Goal: Transaction & Acquisition: Subscribe to service/newsletter

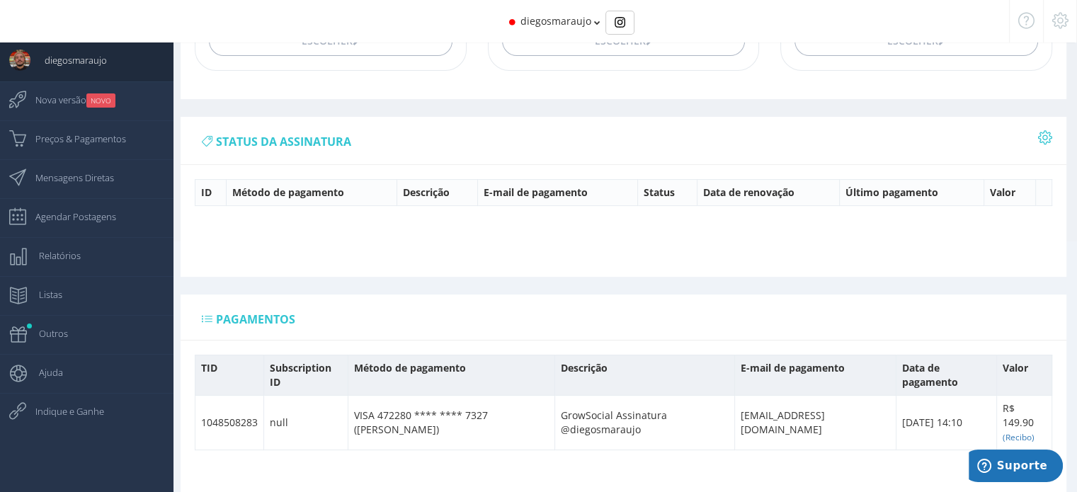
scroll to position [309, 0]
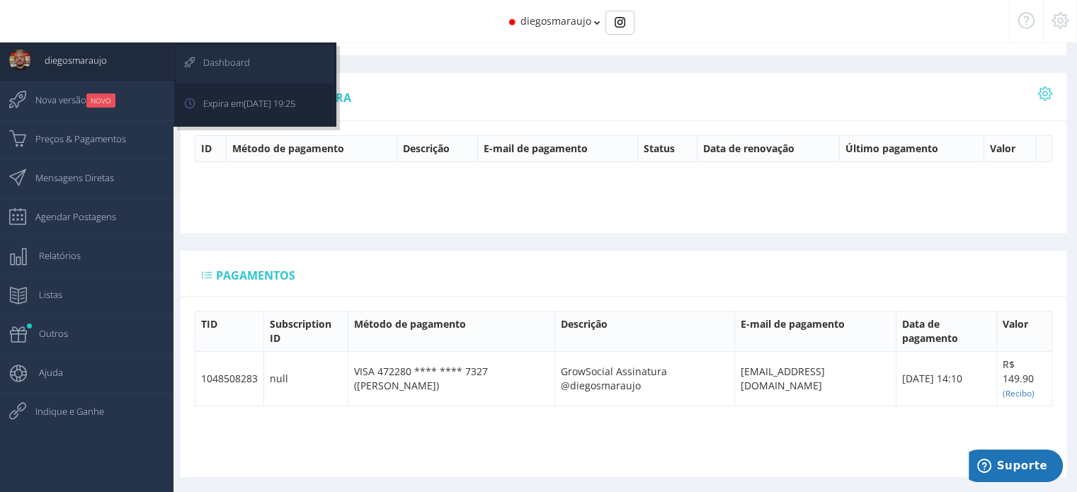
click at [246, 62] on span "Dashboard" at bounding box center [219, 62] width 61 height 35
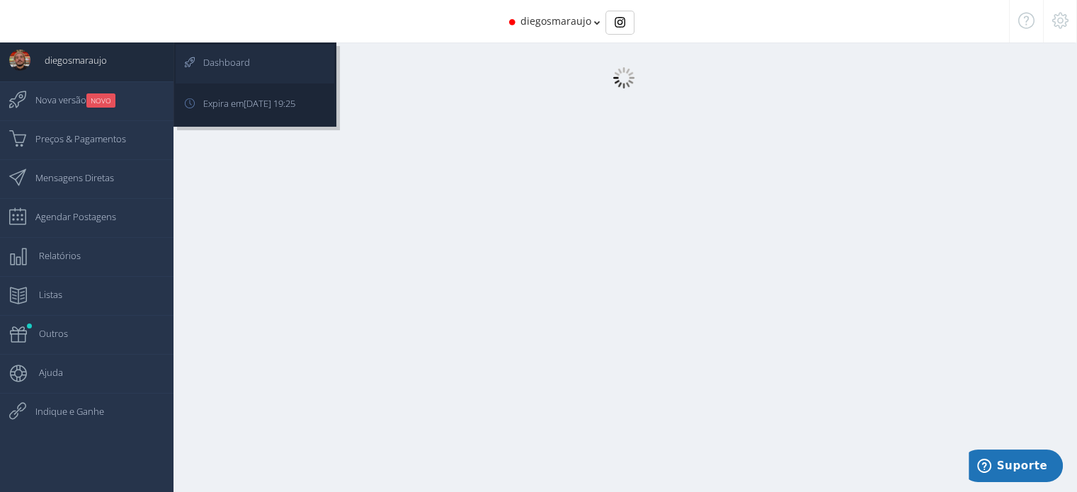
scroll to position [14, 0]
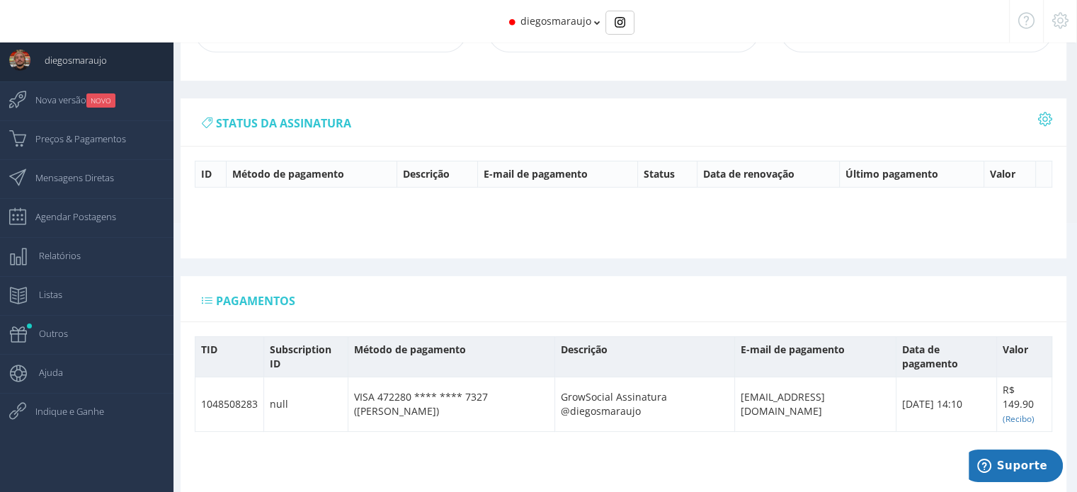
scroll to position [309, 0]
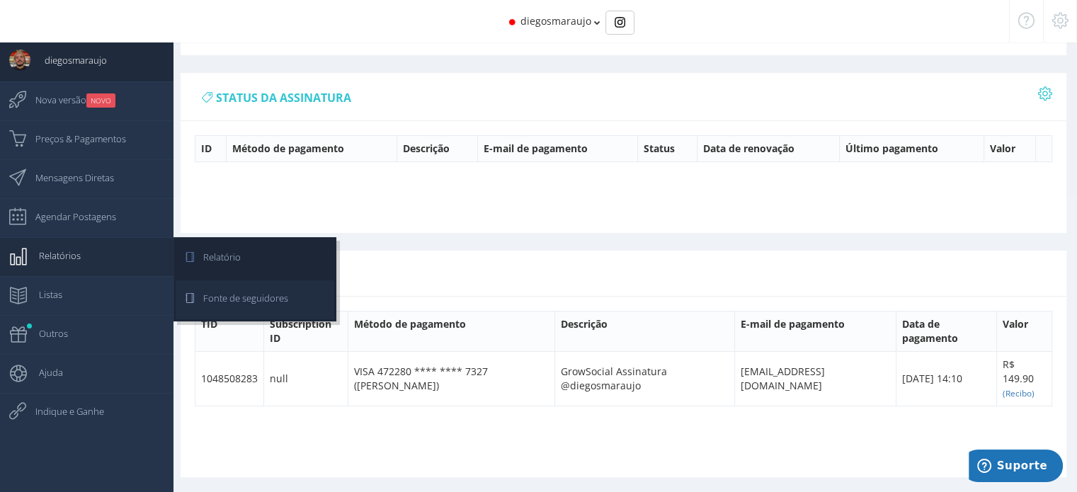
click at [222, 294] on span "Fonte de seguidores" at bounding box center [238, 297] width 99 height 35
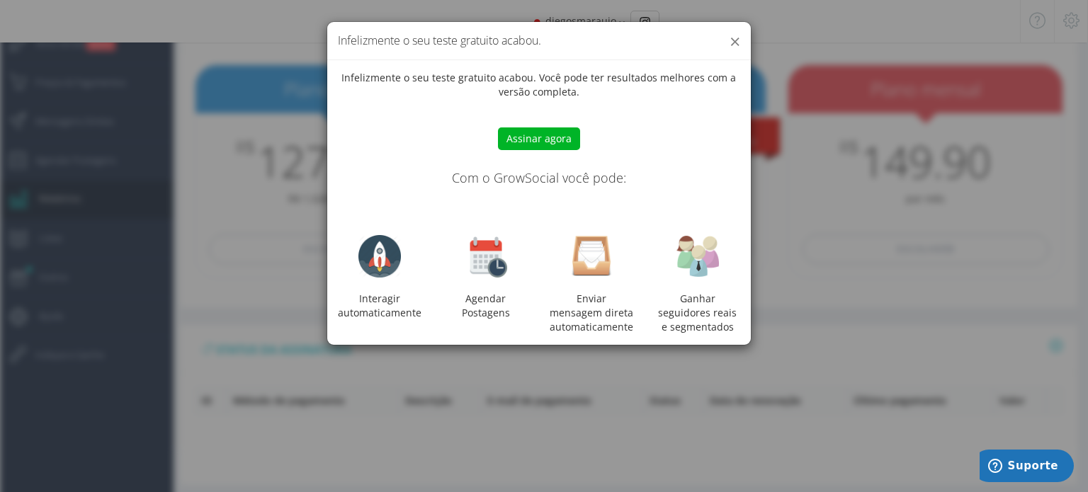
click at [733, 36] on button "×" at bounding box center [734, 41] width 11 height 19
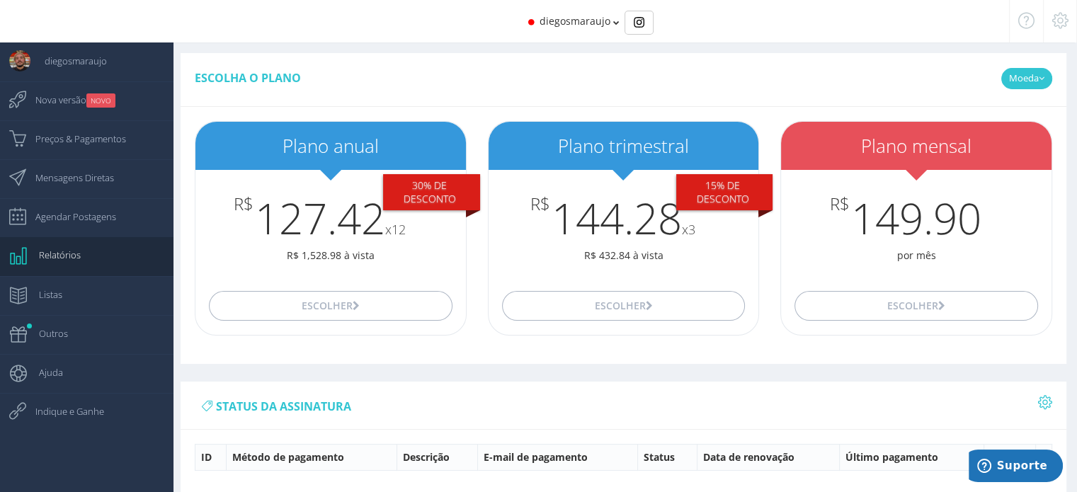
click at [1027, 82] on link "Moeda" at bounding box center [1026, 78] width 51 height 21
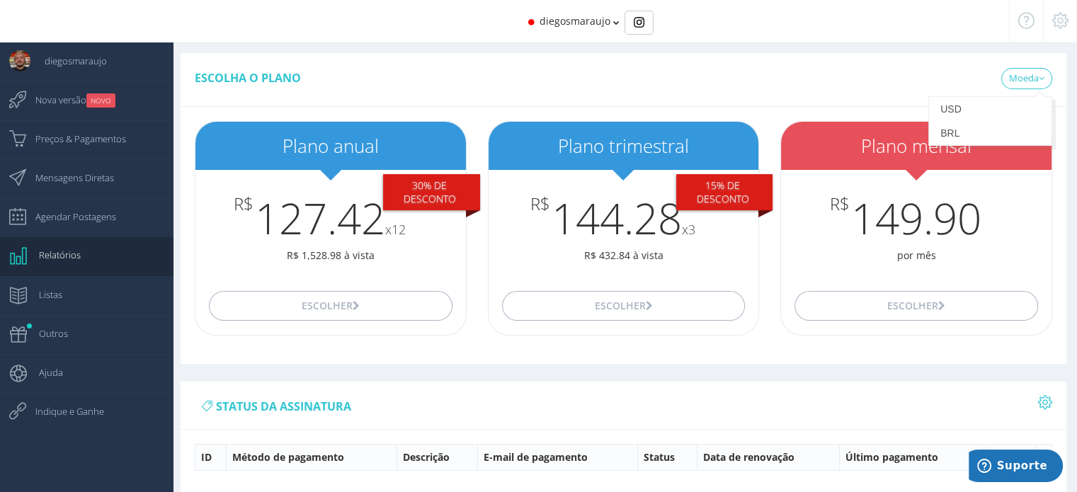
click at [864, 58] on div "Escolha o plano [GEOGRAPHIC_DATA] USD" at bounding box center [624, 80] width 886 height 54
